Goal: Navigation & Orientation: Find specific page/section

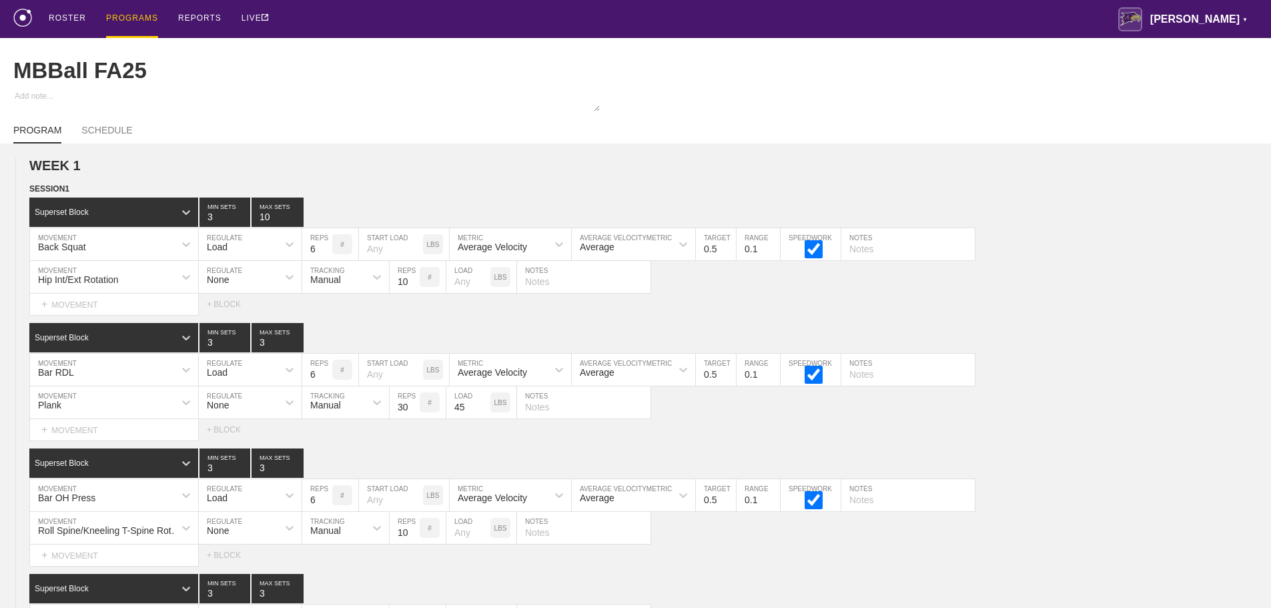
scroll to position [3669, 0]
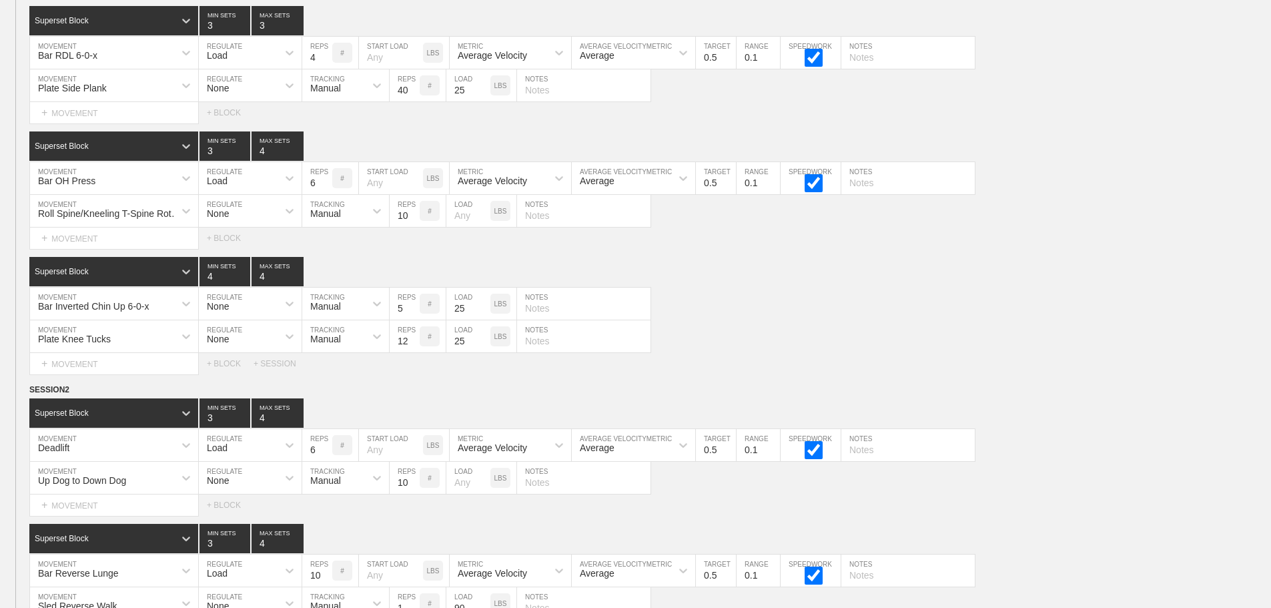
click at [1148, 390] on div "WEEK 3 DUPLICATE DELETE SESSION 1 Standard Block DUPLICATE INSERT MOVEMENT AFTE…" at bounding box center [635, 578] width 1271 height 1661
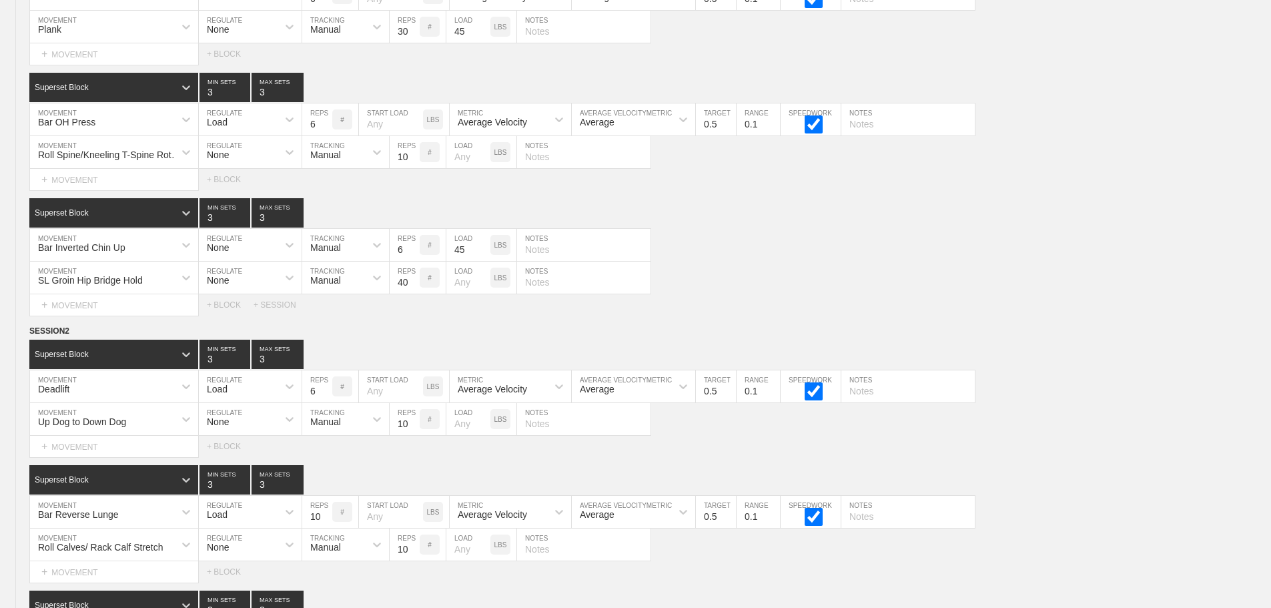
scroll to position [0, 0]
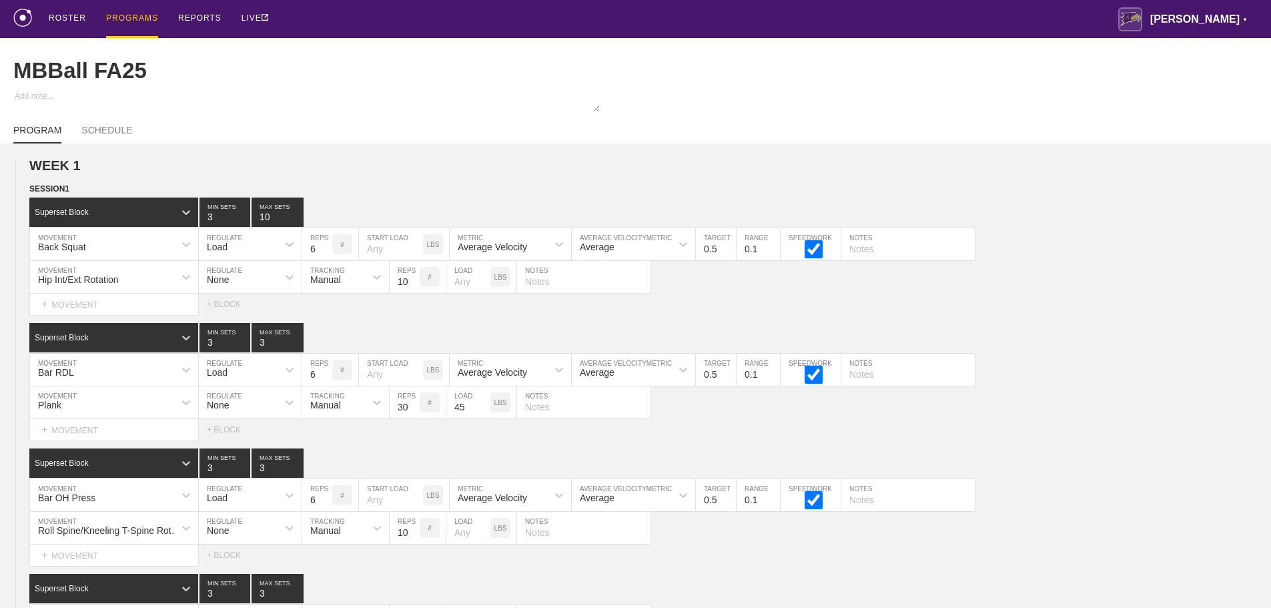
click at [135, 14] on div "PROGRAMS" at bounding box center [132, 19] width 52 height 38
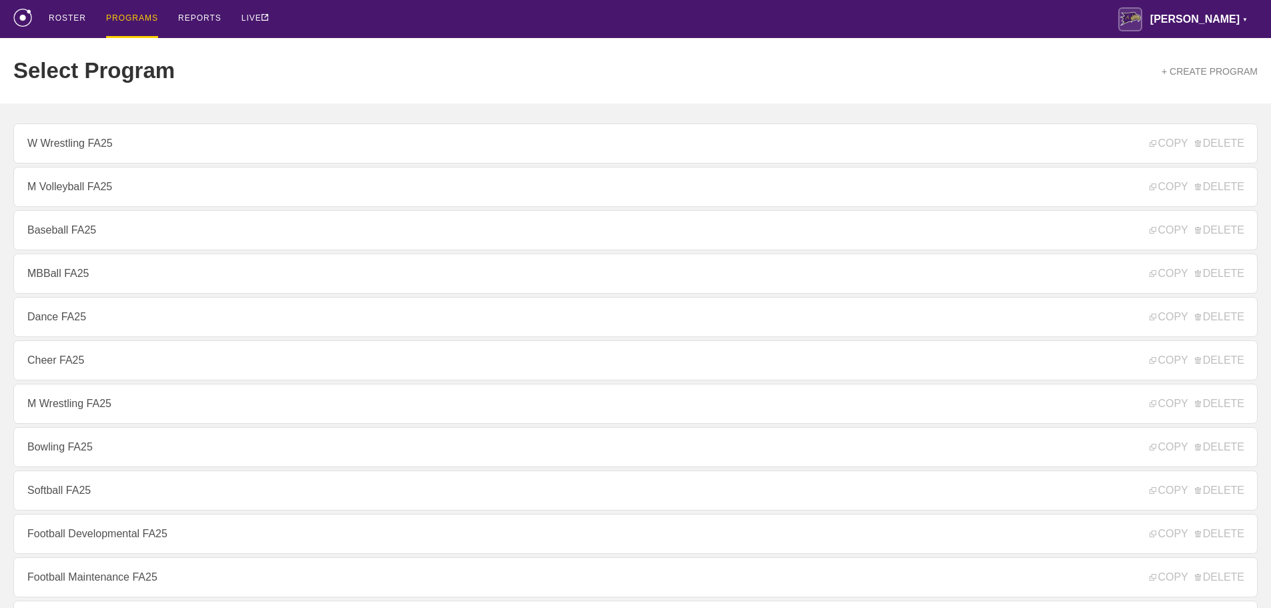
drag, startPoint x: 649, startPoint y: 9, endPoint x: 644, endPoint y: 14, distance: 7.1
click at [647, 12] on div "ROSTER PROGRAMS REPORTS LIVE [PERSON_NAME] ▼ [PERSON_NAME][EMAIL_ADDRESS][PERSO…" at bounding box center [635, 19] width 1244 height 38
click at [743, 16] on div "ROSTER PROGRAMS REPORTS LIVE [PERSON_NAME] ▼ [PERSON_NAME][EMAIL_ADDRESS][PERSO…" at bounding box center [635, 19] width 1244 height 38
click at [590, 15] on div "ROSTER PROGRAMS REPORTS LIVE [PERSON_NAME] ▼ [PERSON_NAME][EMAIL_ADDRESS][PERSO…" at bounding box center [635, 19] width 1244 height 38
click at [567, 23] on div "ROSTER PROGRAMS REPORTS LIVE [PERSON_NAME] ▼ [PERSON_NAME][EMAIL_ADDRESS][PERSO…" at bounding box center [635, 19] width 1244 height 38
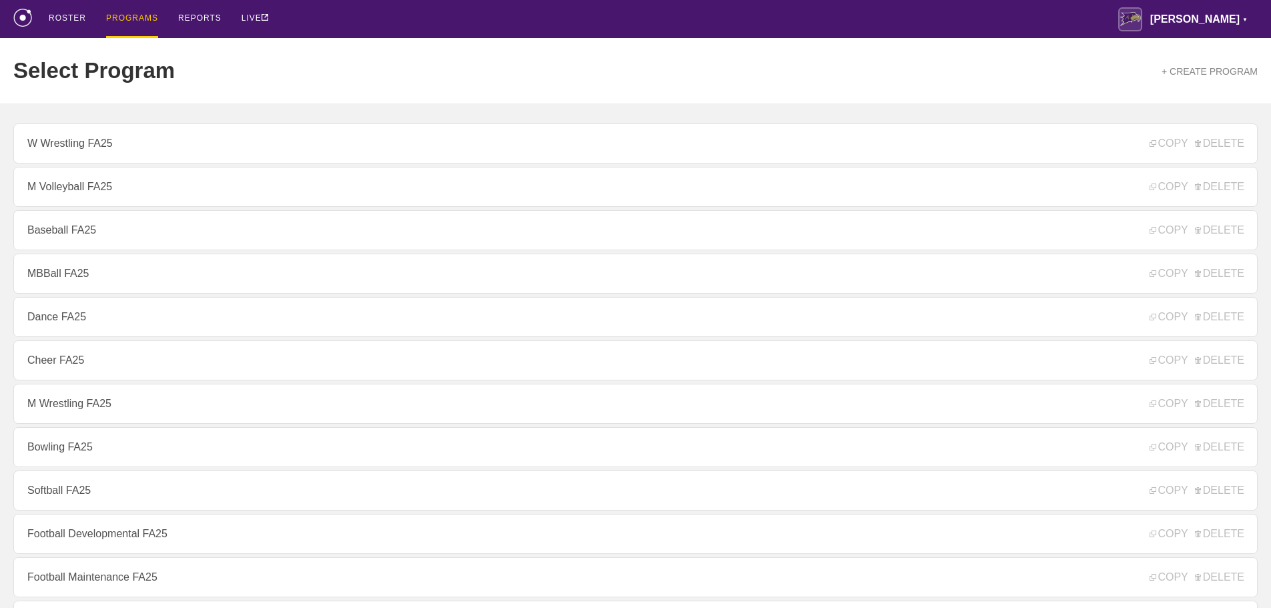
click at [311, 60] on div "Select Program + CREATE PROGRAM" at bounding box center [635, 70] width 1244 height 65
click at [336, 13] on div "ROSTER PROGRAMS REPORTS LIVE [PERSON_NAME] ▼ [PERSON_NAME][EMAIL_ADDRESS][PERSO…" at bounding box center [635, 19] width 1244 height 38
